Goal: Register for event/course

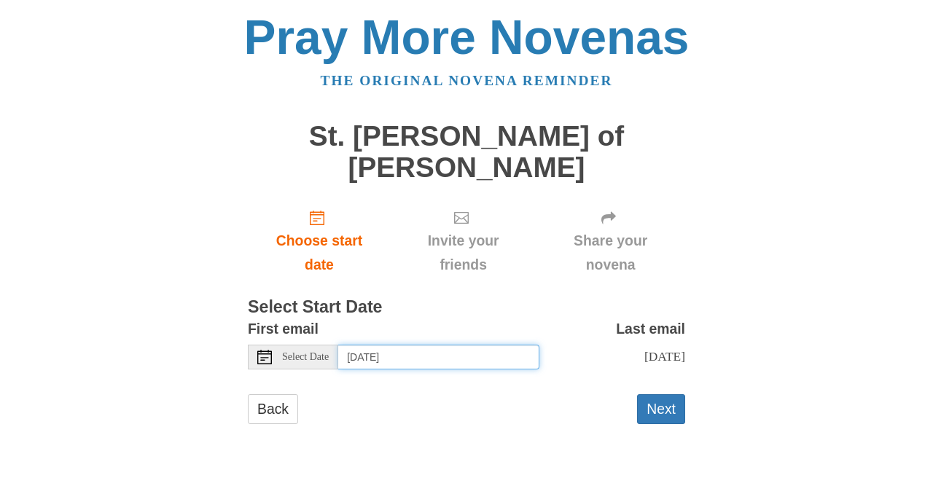
click at [386, 345] on input "Thursday, September 18th" at bounding box center [438, 357] width 201 height 25
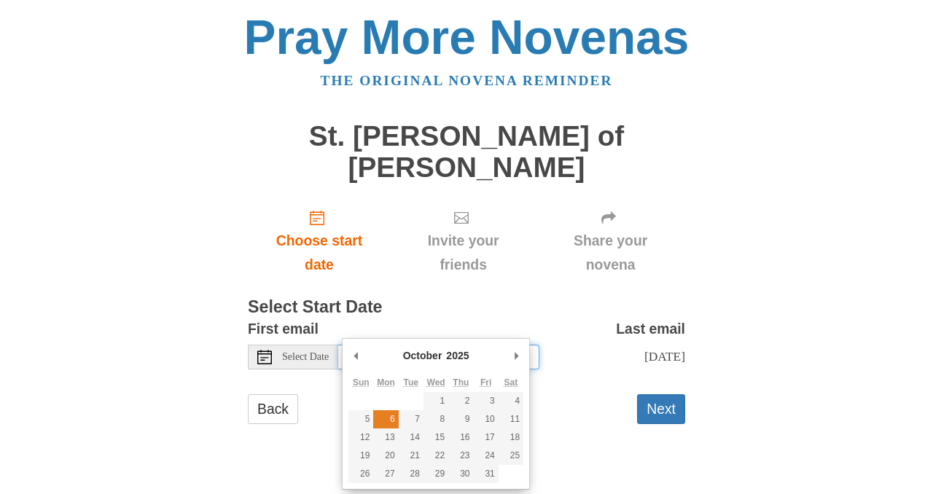
type input "Monday, October 6th"
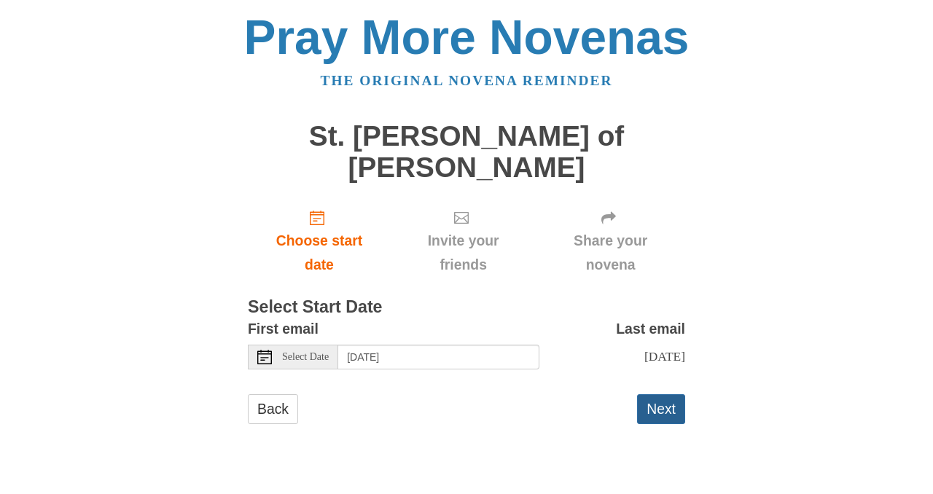
click at [658, 394] on button "Next" at bounding box center [661, 409] width 48 height 30
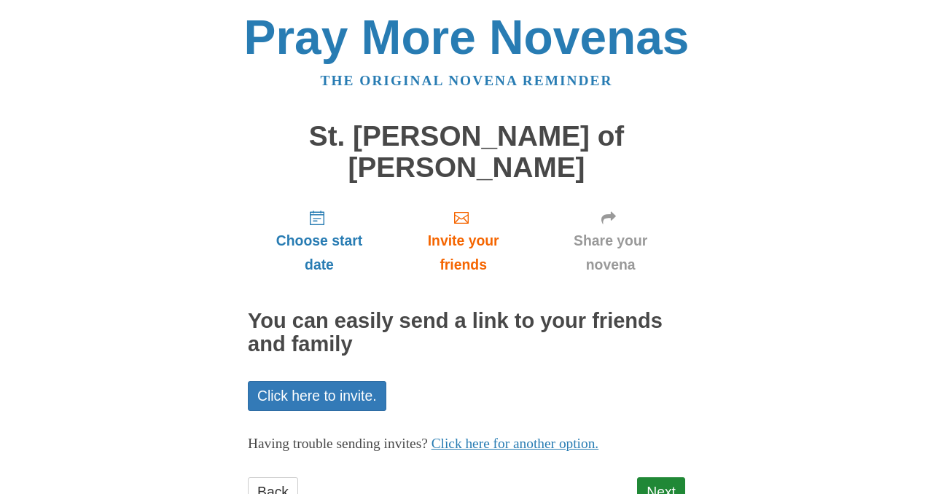
scroll to position [25, 0]
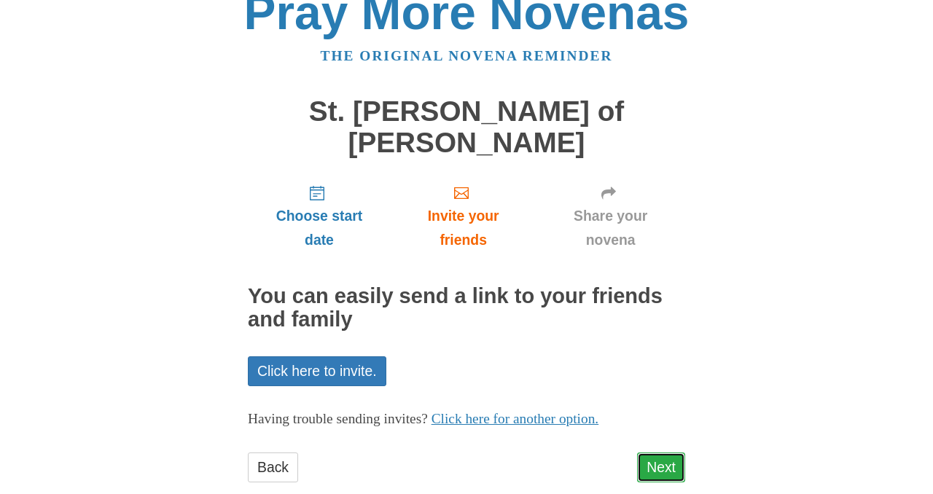
click at [669, 453] on link "Next" at bounding box center [661, 468] width 48 height 30
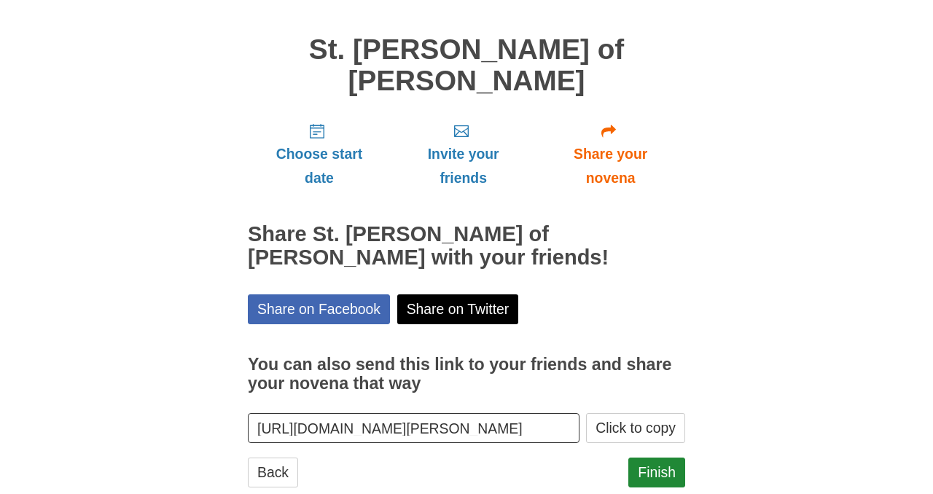
scroll to position [91, 0]
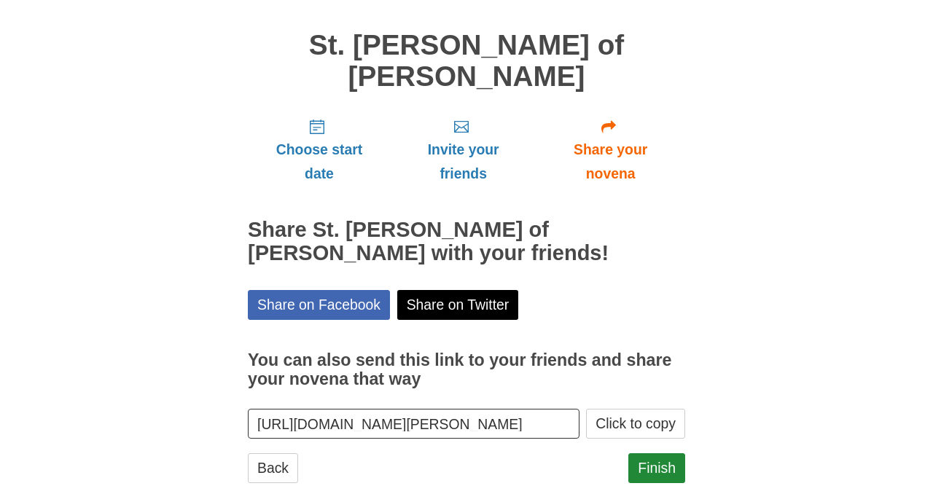
click at [656, 453] on div "Finish" at bounding box center [656, 475] width 57 height 44
click at [656, 453] on link "Finish" at bounding box center [656, 468] width 57 height 30
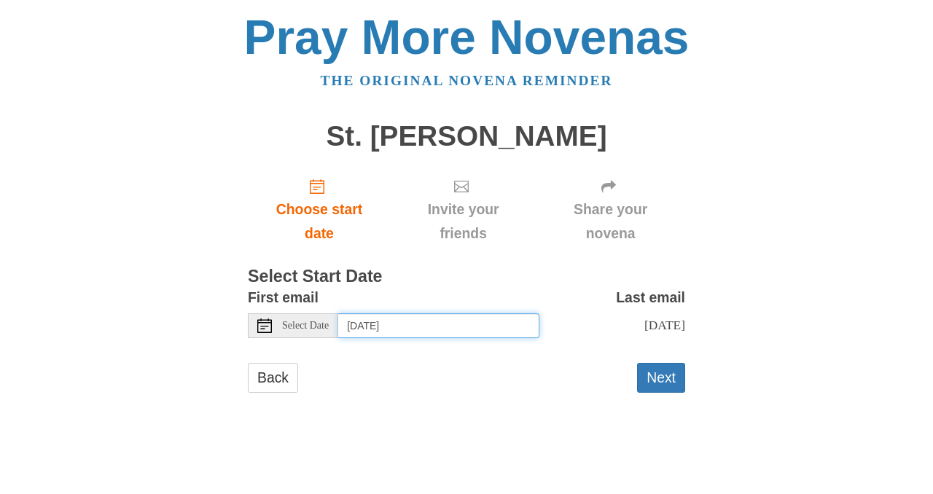
click at [387, 326] on input "Thursday, September 18th" at bounding box center [438, 325] width 201 height 25
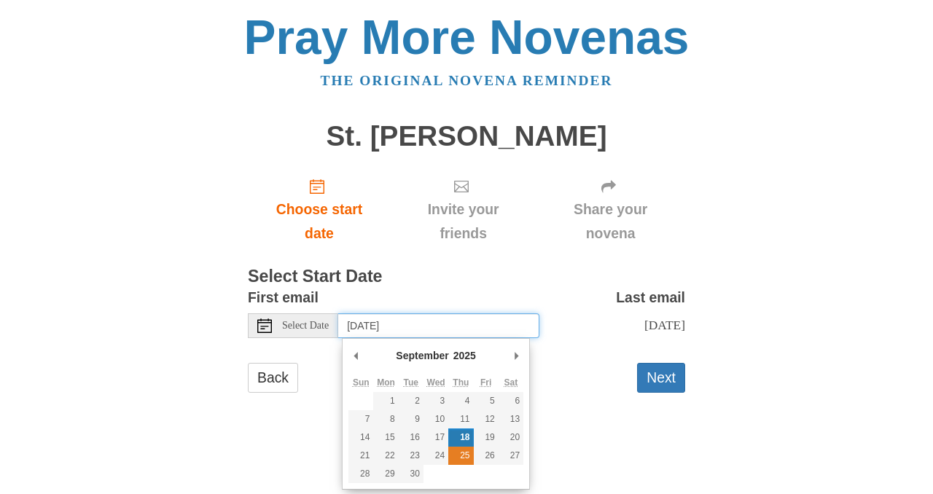
type input "Thursday, September 25th"
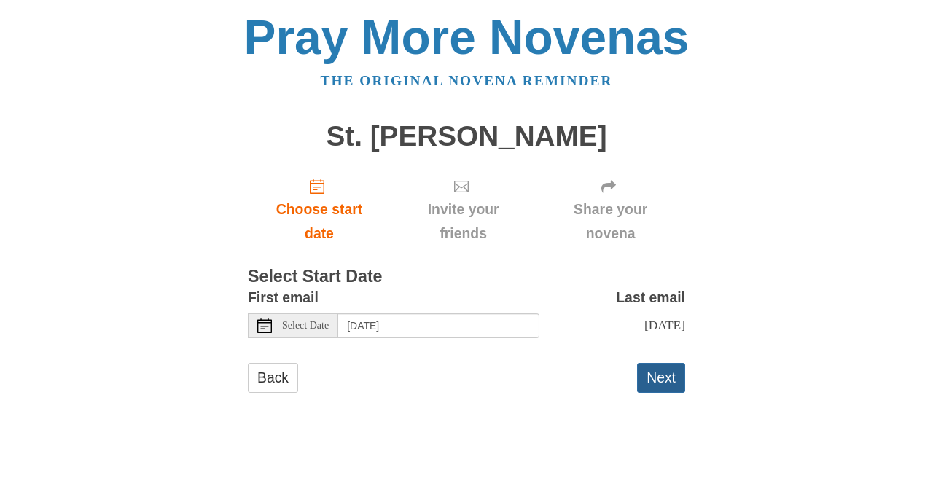
click at [664, 373] on button "Next" at bounding box center [661, 378] width 48 height 30
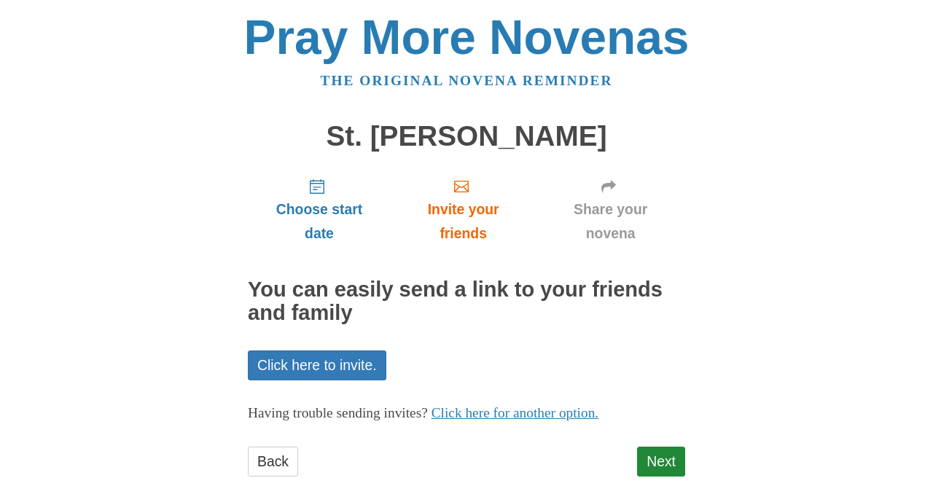
scroll to position [25, 0]
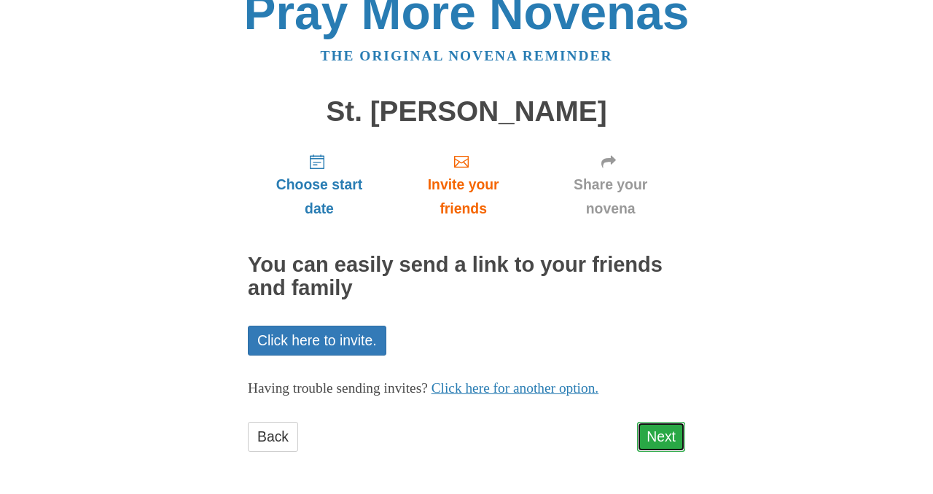
click at [659, 437] on link "Next" at bounding box center [661, 437] width 48 height 30
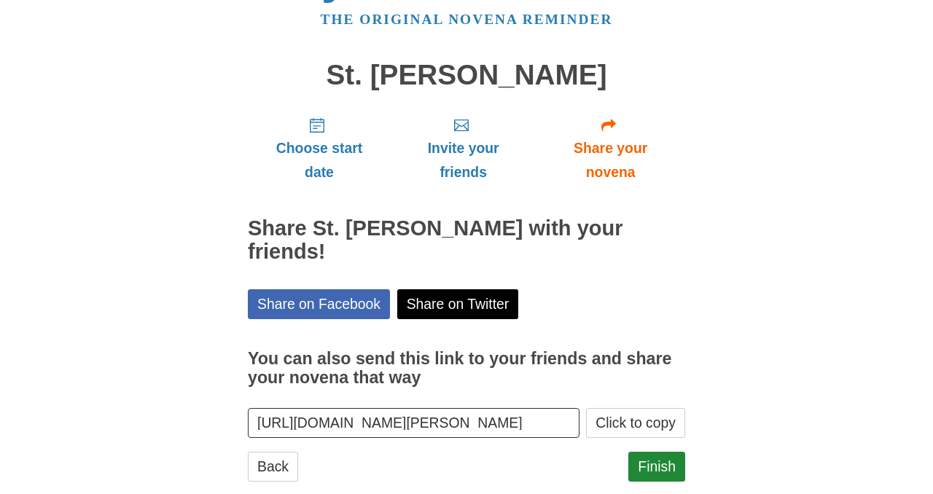
scroll to position [68, 0]
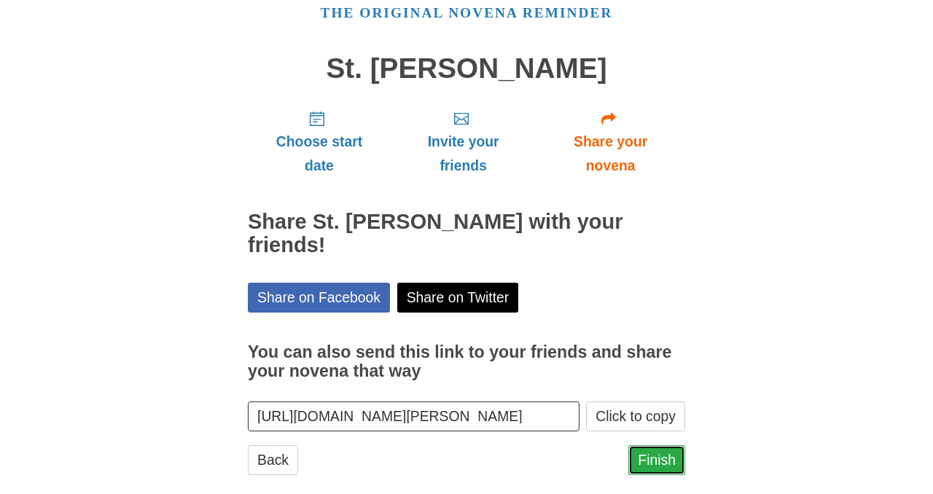
click at [647, 445] on link "Finish" at bounding box center [656, 460] width 57 height 30
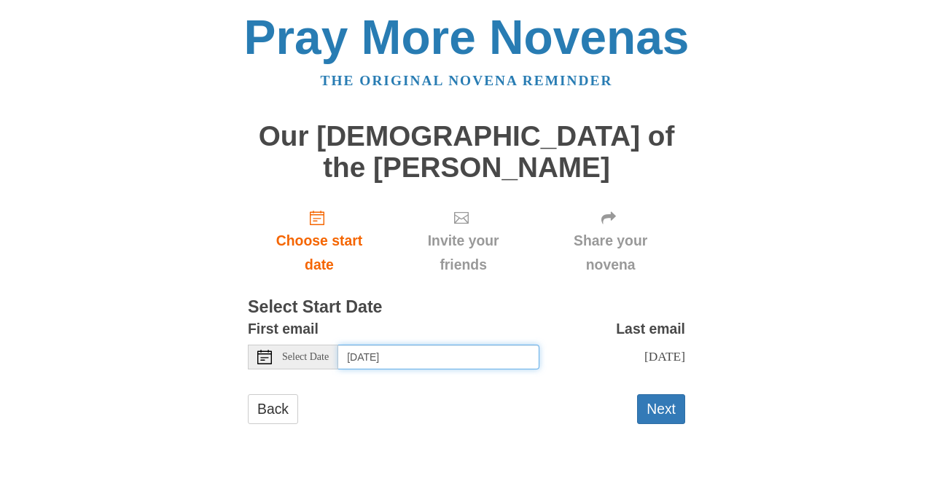
click at [431, 345] on input "Thursday, September 18th" at bounding box center [438, 357] width 201 height 25
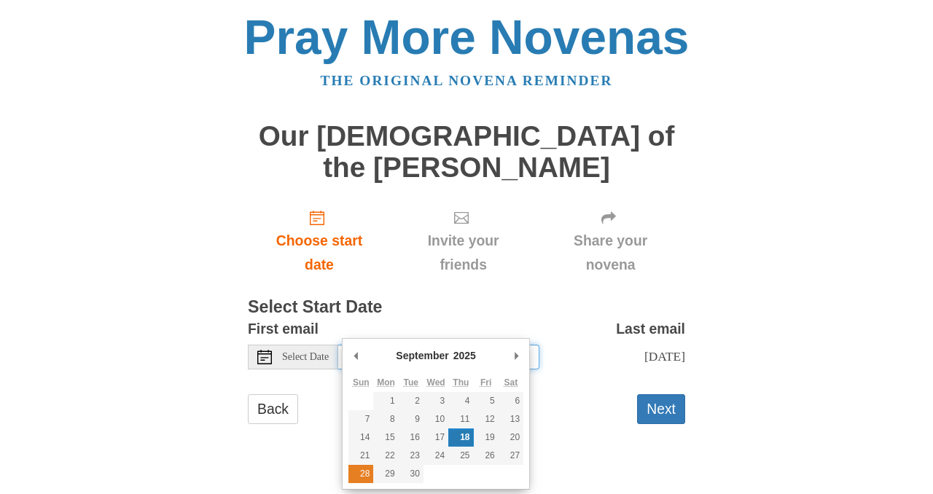
type input "Sunday, September 28th"
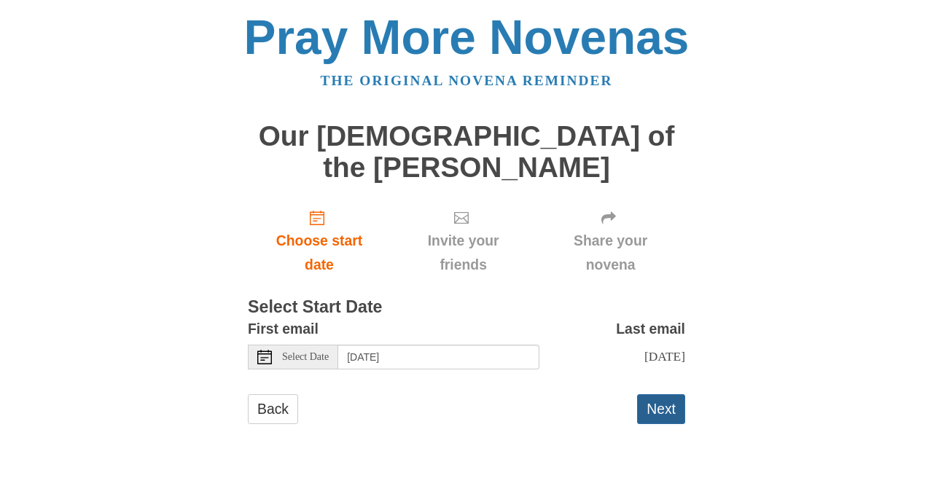
click at [661, 394] on button "Next" at bounding box center [661, 409] width 48 height 30
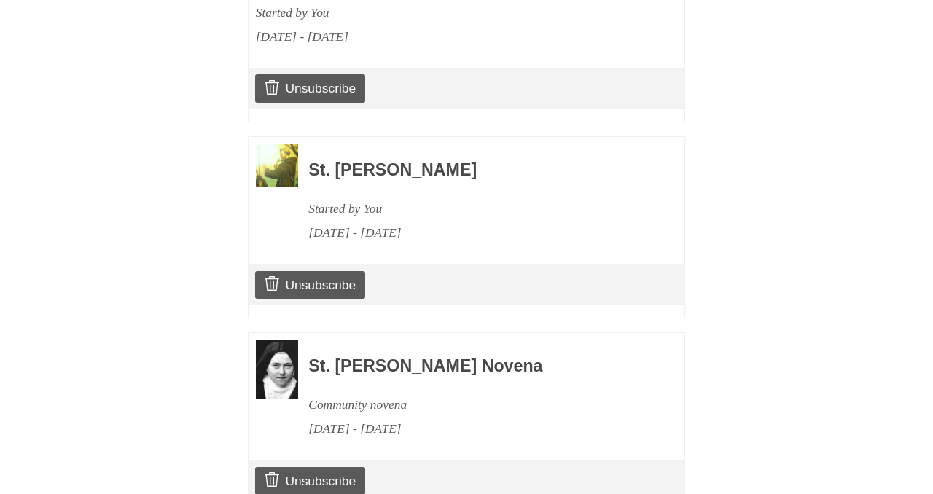
scroll to position [1060, 0]
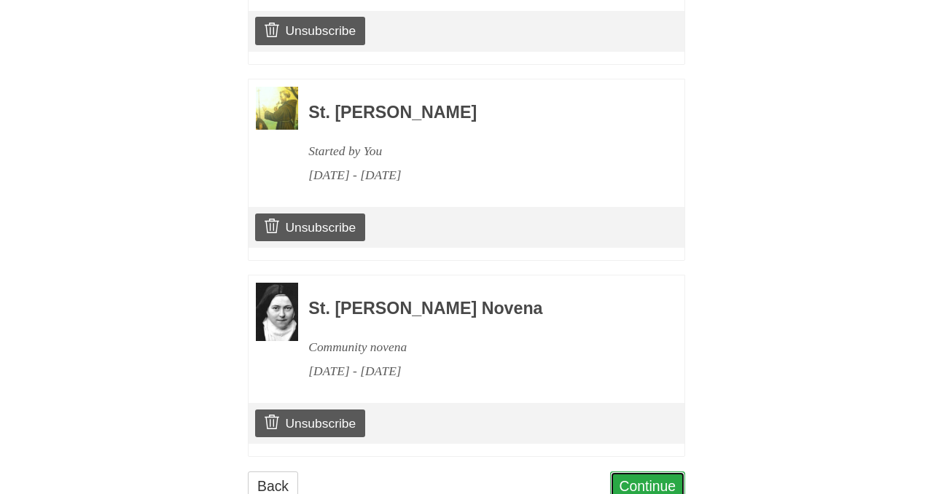
click at [658, 472] on link "Continue" at bounding box center [648, 487] width 76 height 30
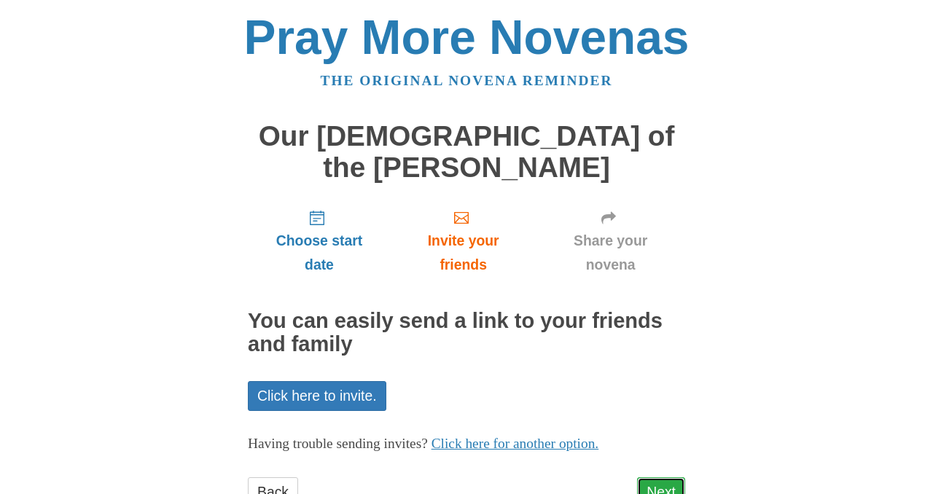
click at [660, 477] on link "Next" at bounding box center [661, 492] width 48 height 30
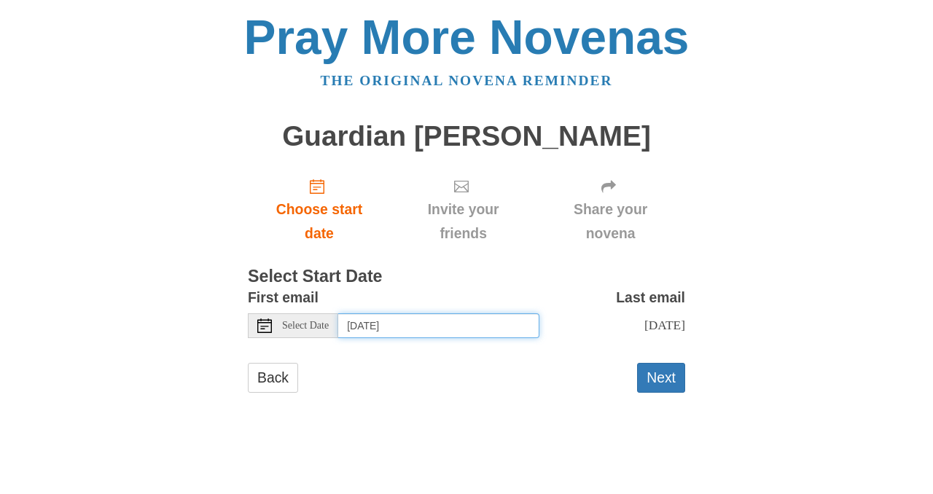
click at [373, 327] on input "[DATE]" at bounding box center [438, 325] width 201 height 25
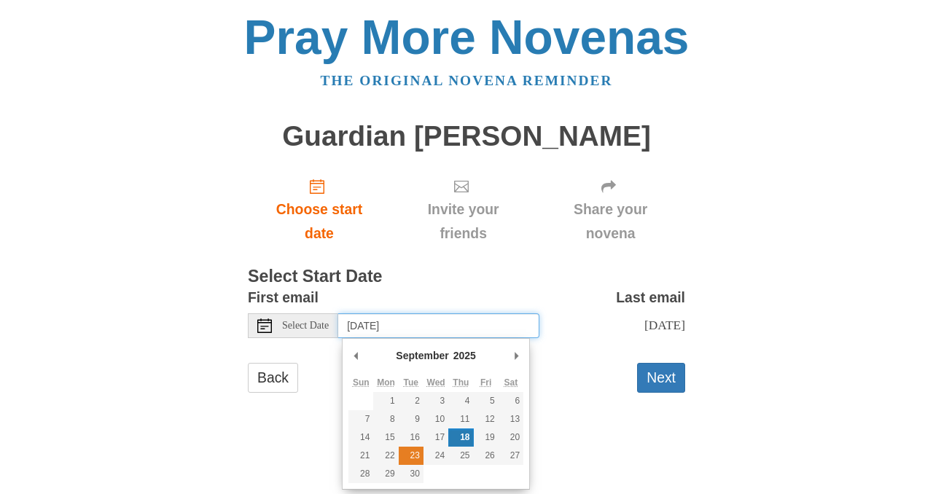
type input "[DATE]"
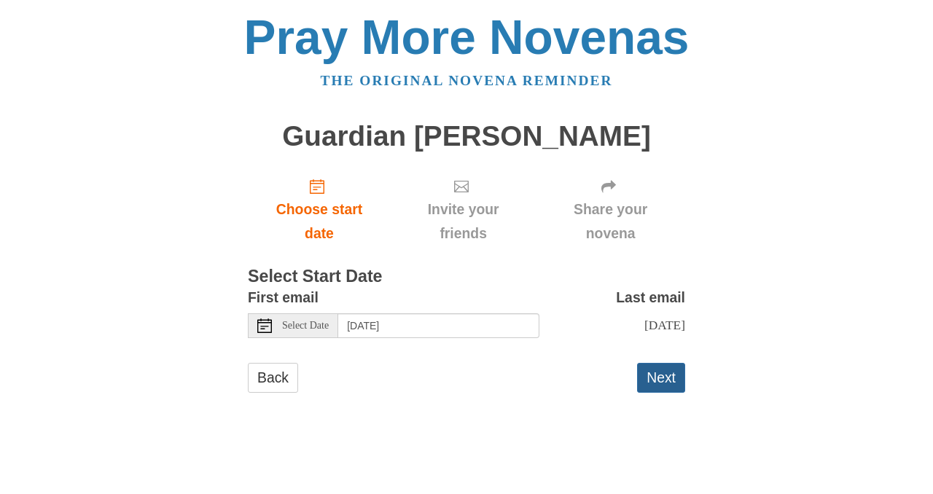
click at [668, 382] on button "Next" at bounding box center [661, 378] width 48 height 30
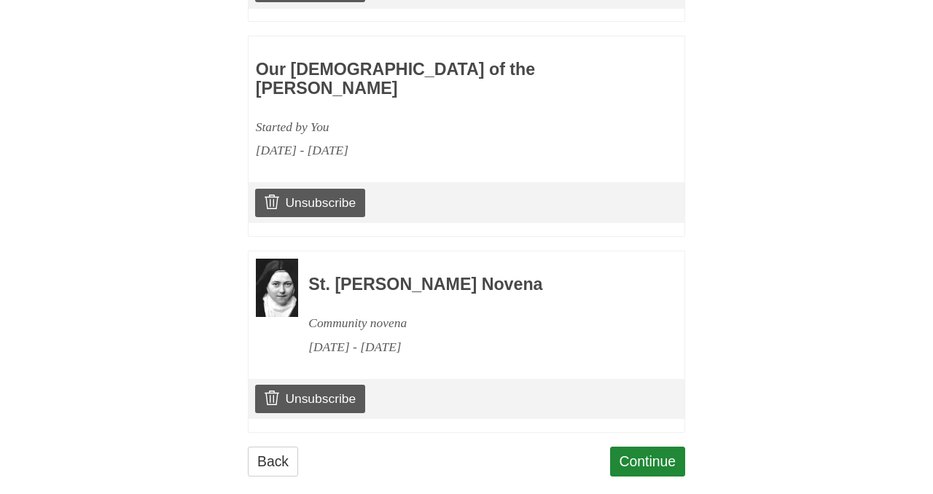
scroll to position [1256, 0]
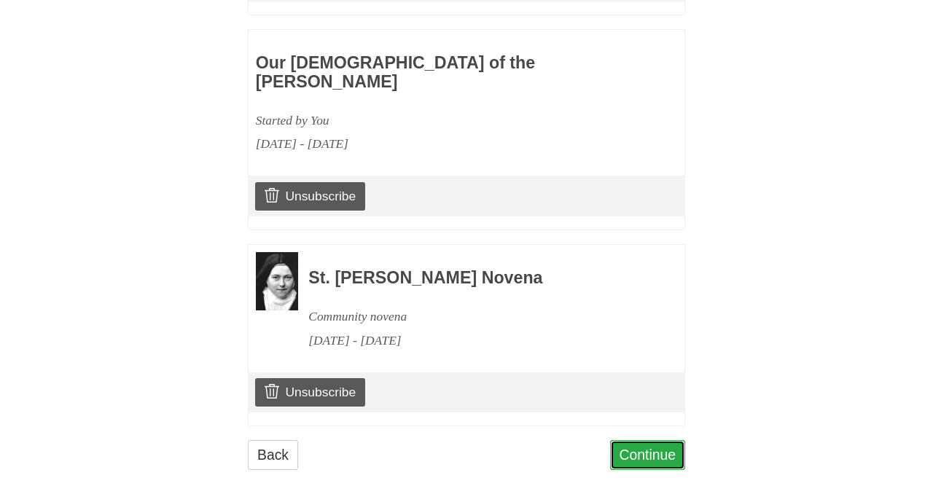
click at [642, 442] on link "Continue" at bounding box center [648, 455] width 76 height 30
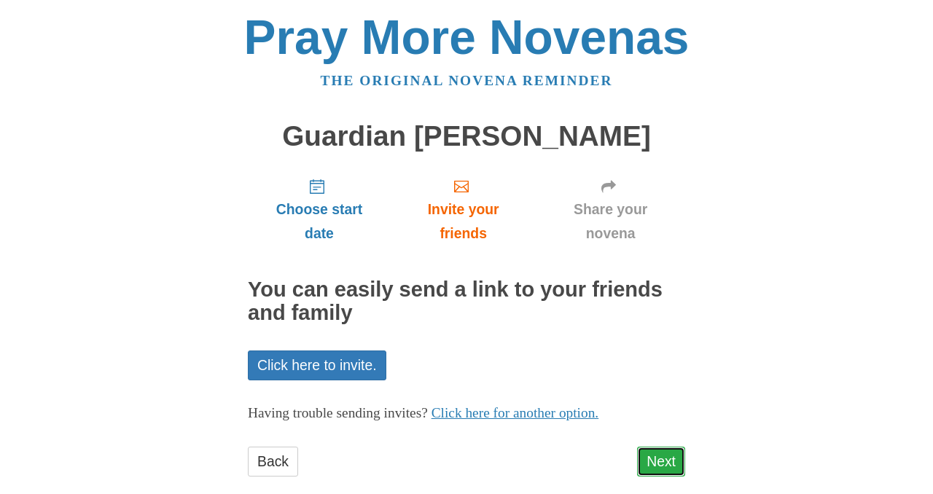
click at [659, 467] on link "Next" at bounding box center [661, 462] width 48 height 30
